Goal: Task Accomplishment & Management: Complete application form

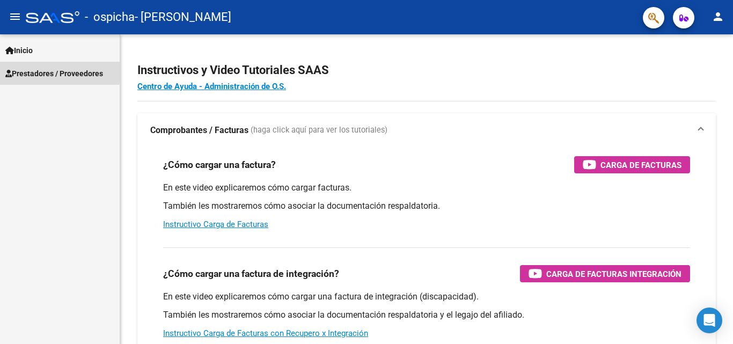
click at [39, 70] on span "Prestadores / Proveedores" at bounding box center [54, 74] width 98 height 12
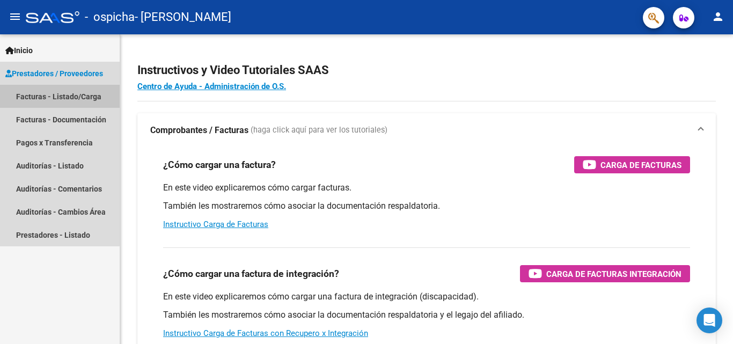
click at [32, 91] on link "Facturas - Listado/Carga" at bounding box center [60, 96] width 120 height 23
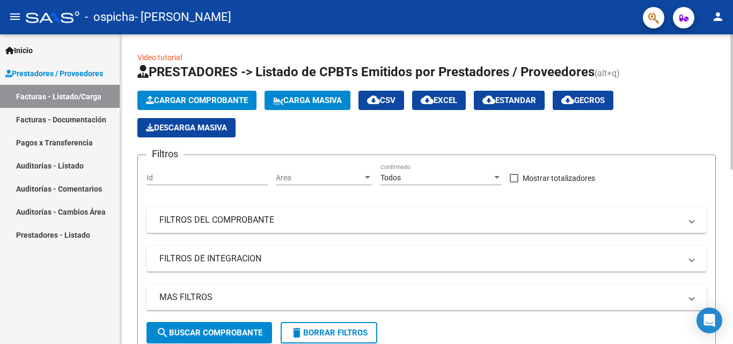
click at [178, 94] on button "Cargar Comprobante" at bounding box center [196, 100] width 119 height 19
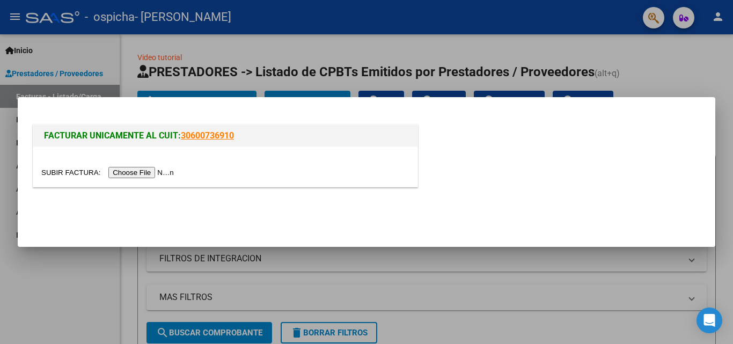
click at [86, 168] on input "file" at bounding box center [109, 172] width 136 height 11
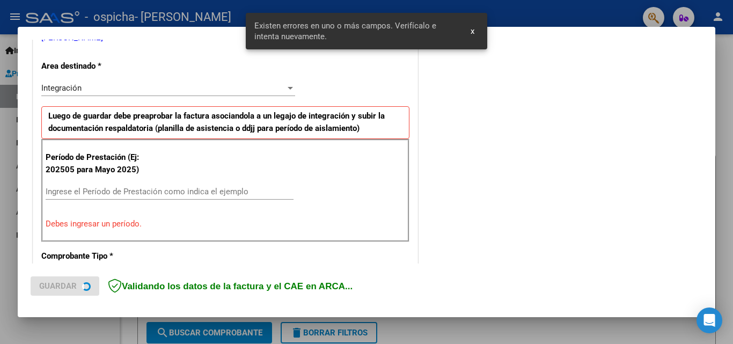
scroll to position [242, 0]
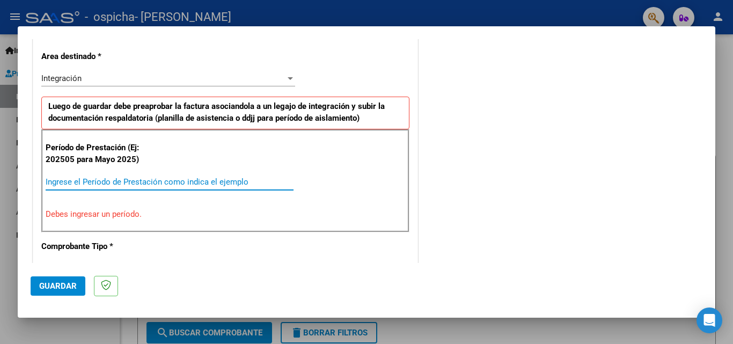
click at [110, 181] on input "Ingrese el Período de Prestación como indica el ejemplo" at bounding box center [170, 182] width 248 height 10
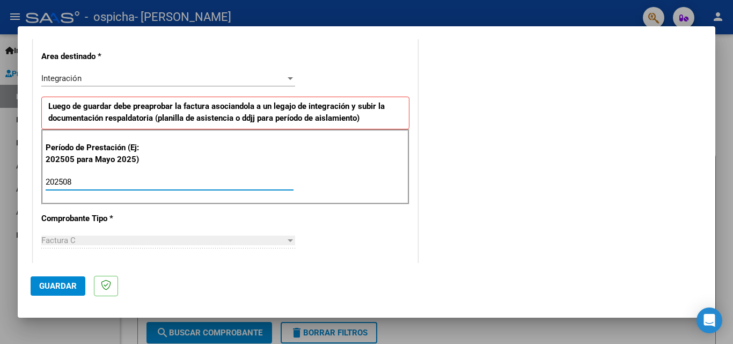
type input "202508"
click at [504, 215] on div "COMENTARIOS Comentarios del Prestador / Gerenciador:" at bounding box center [561, 275] width 282 height 932
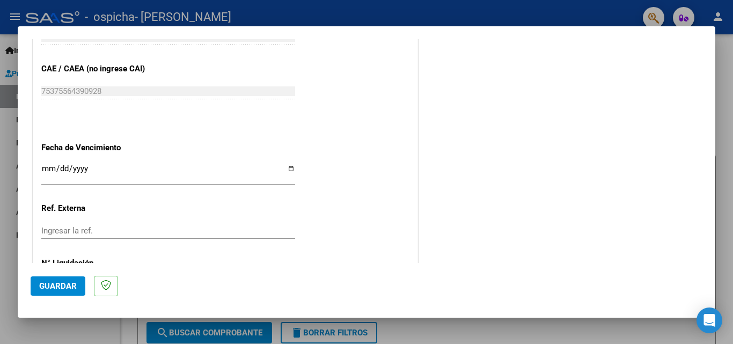
scroll to position [671, 0]
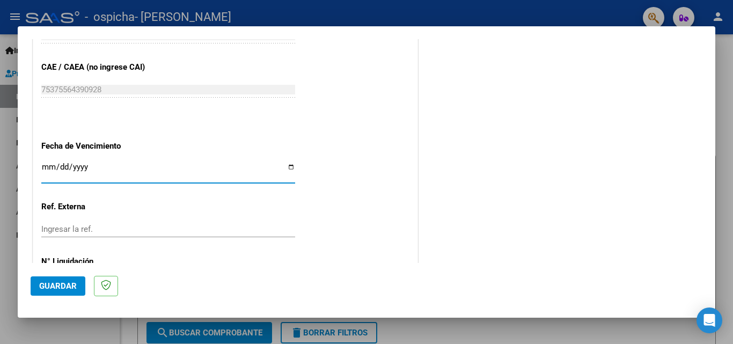
click at [290, 165] on input "Ingresar la fecha" at bounding box center [168, 171] width 254 height 17
click at [288, 165] on input "[DATE]" at bounding box center [168, 171] width 254 height 17
type input "[DATE]"
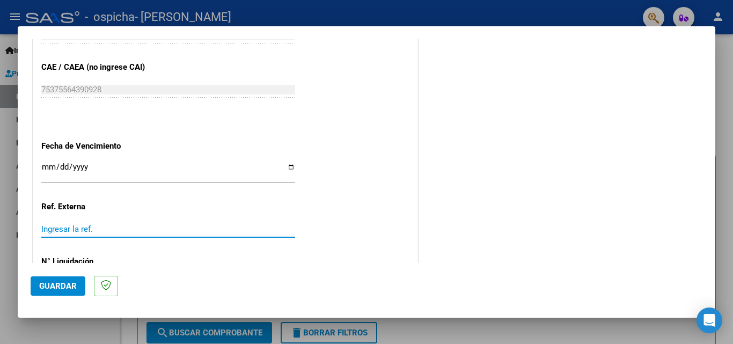
click at [99, 230] on input "Ingresar la ref." at bounding box center [168, 229] width 254 height 10
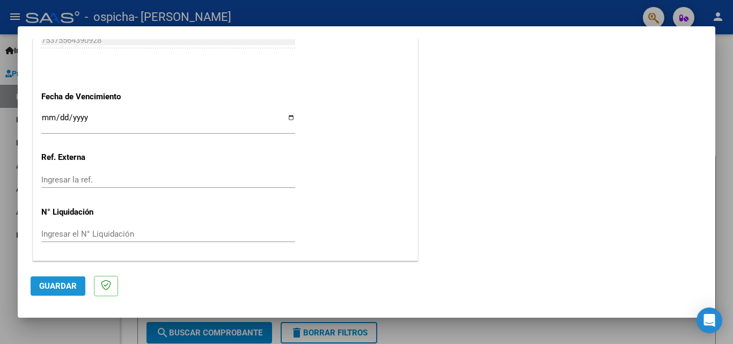
click at [73, 282] on span "Guardar" at bounding box center [58, 286] width 38 height 10
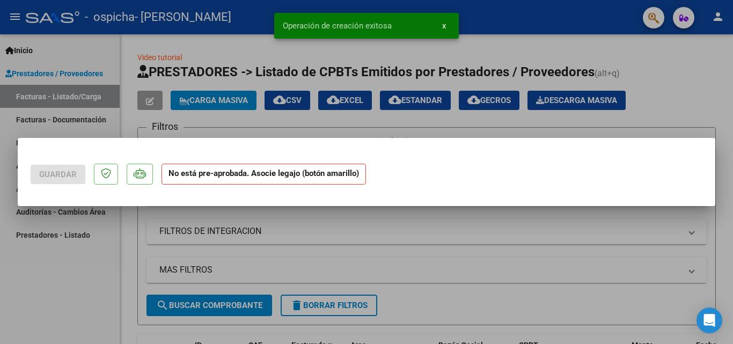
scroll to position [0, 0]
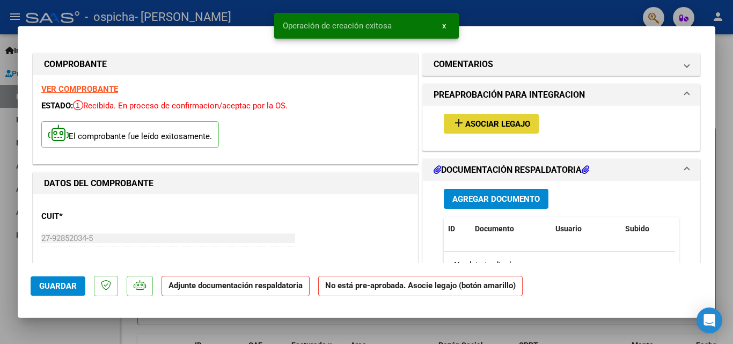
click at [472, 122] on span "Asociar Legajo" at bounding box center [497, 124] width 65 height 10
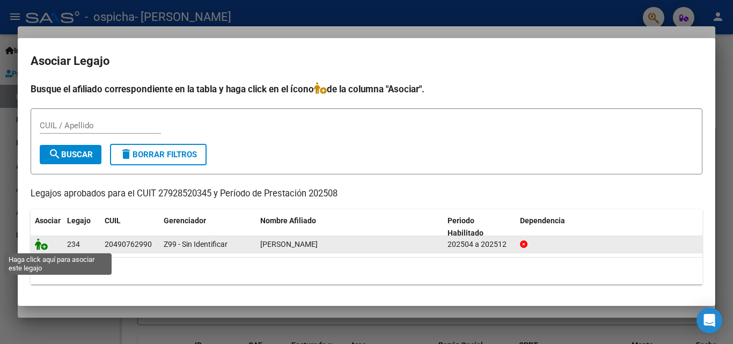
click at [42, 241] on icon at bounding box center [41, 244] width 13 height 12
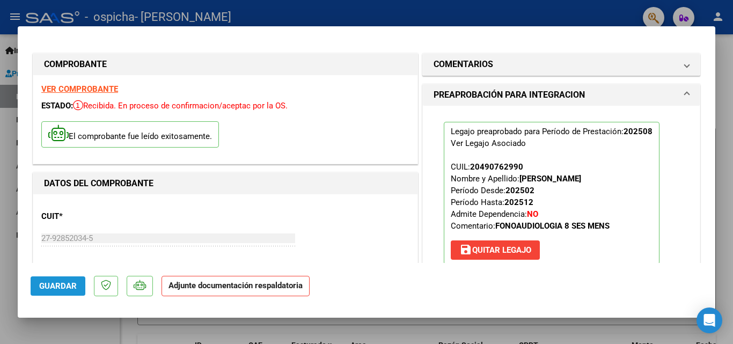
click at [70, 283] on span "Guardar" at bounding box center [58, 286] width 38 height 10
click at [183, 285] on strong "Adjunte documentación respaldatoria" at bounding box center [235, 286] width 134 height 10
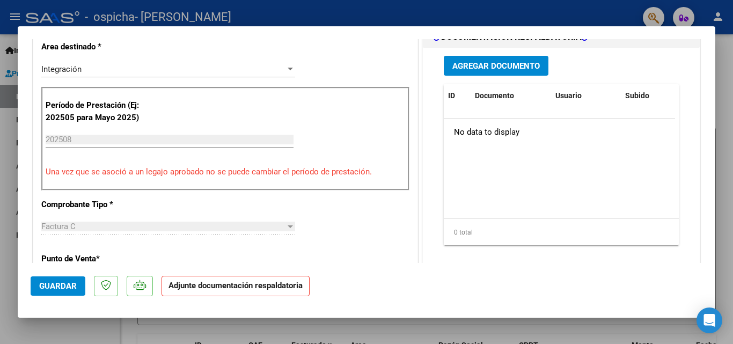
scroll to position [222, 0]
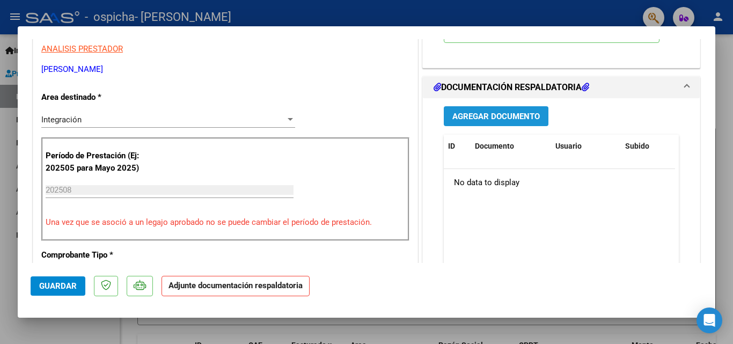
click at [509, 113] on span "Agregar Documento" at bounding box center [495, 117] width 87 height 10
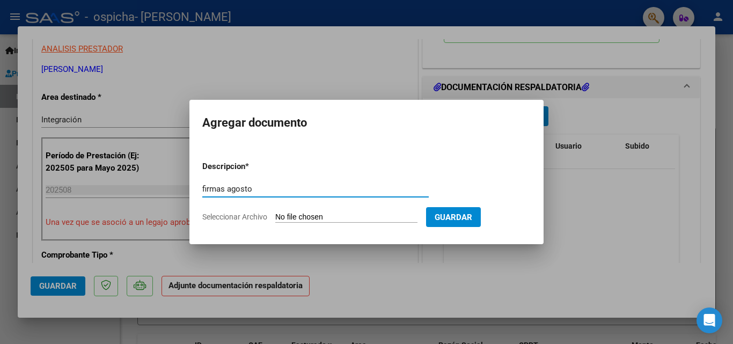
type input "firmas agosto"
click at [248, 216] on span "Seleccionar Archivo" at bounding box center [234, 216] width 65 height 9
click at [275, 216] on input "Seleccionar Archivo" at bounding box center [346, 217] width 142 height 10
type input "C:\fakepath\firmas agosto.pdf"
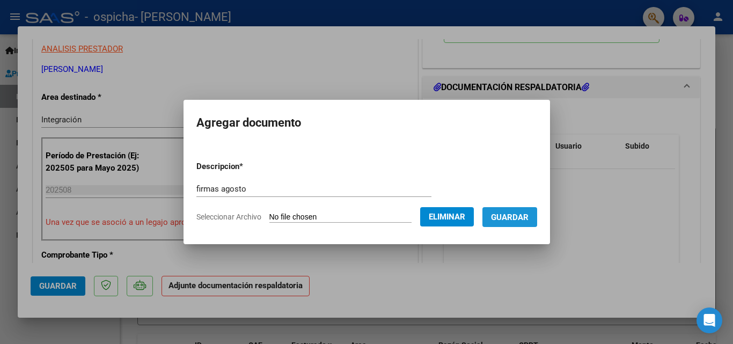
click at [523, 215] on span "Guardar" at bounding box center [510, 217] width 38 height 10
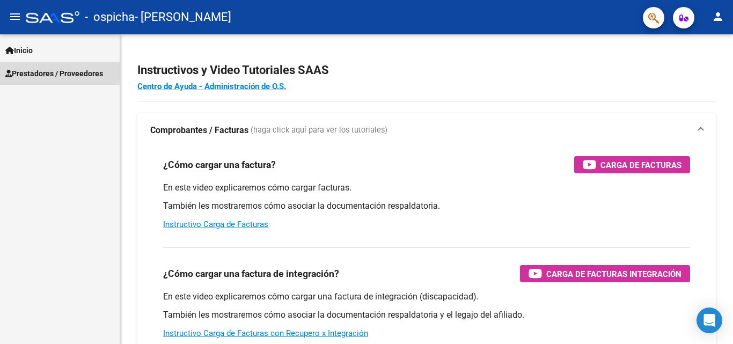
click at [46, 69] on span "Prestadores / Proveedores" at bounding box center [54, 74] width 98 height 12
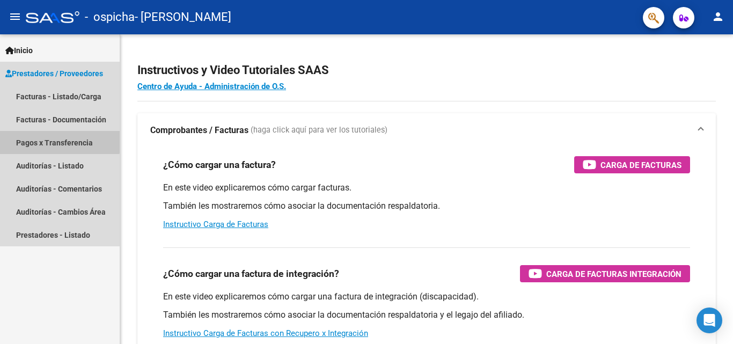
click at [54, 138] on link "Pagos x Transferencia" at bounding box center [60, 142] width 120 height 23
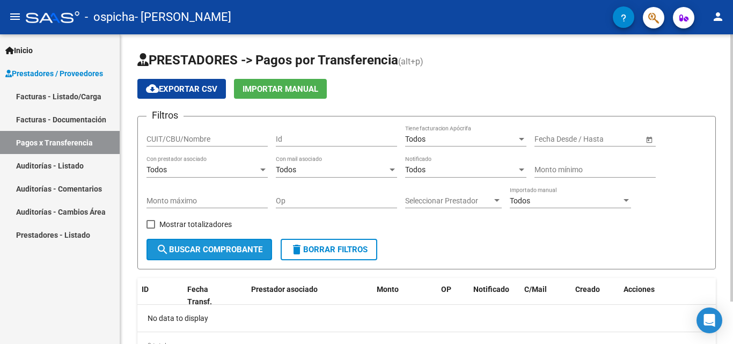
click at [203, 243] on button "search Buscar Comprobante" at bounding box center [209, 249] width 126 height 21
